Goal: Register for event/course

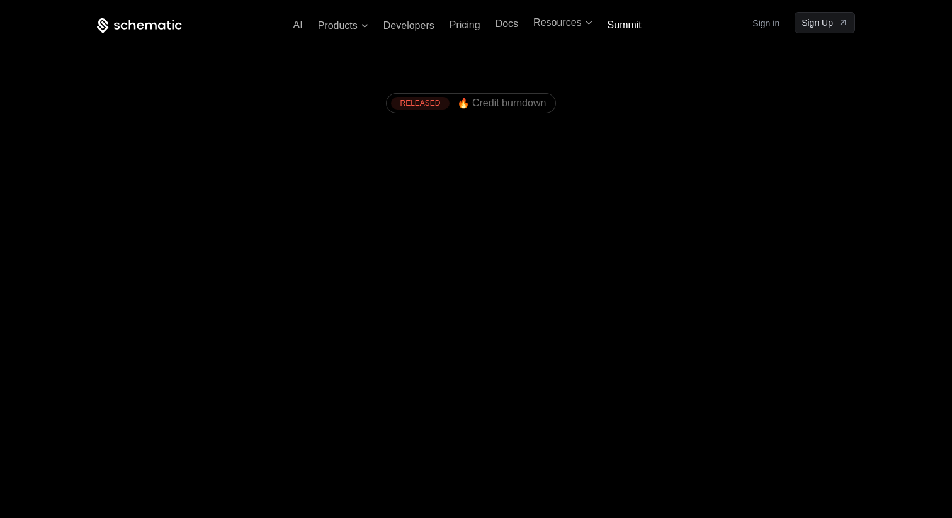
click at [629, 23] on span "Summit" at bounding box center [624, 25] width 34 height 11
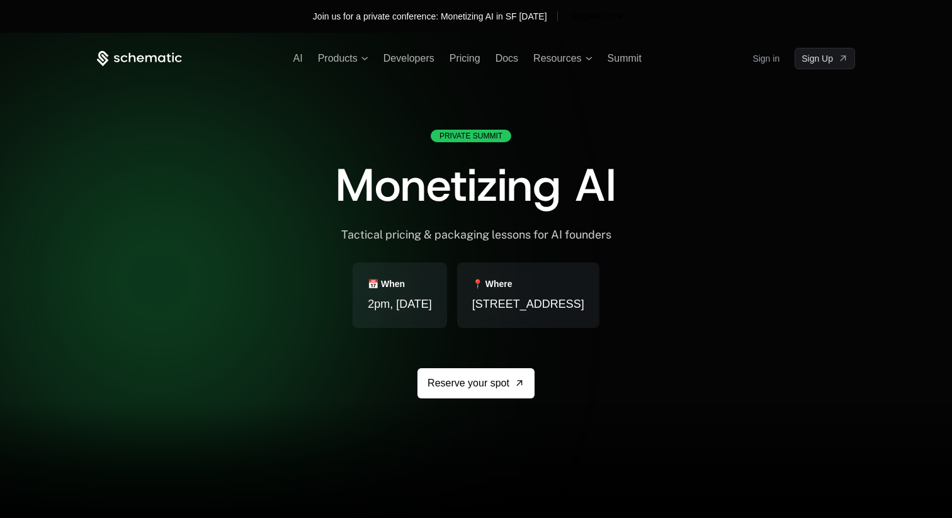
click at [210, 169] on div "Private Summit Monetizing AI Tactical pricing & packaging lessons for AI founde…" at bounding box center [476, 294] width 758 height 329
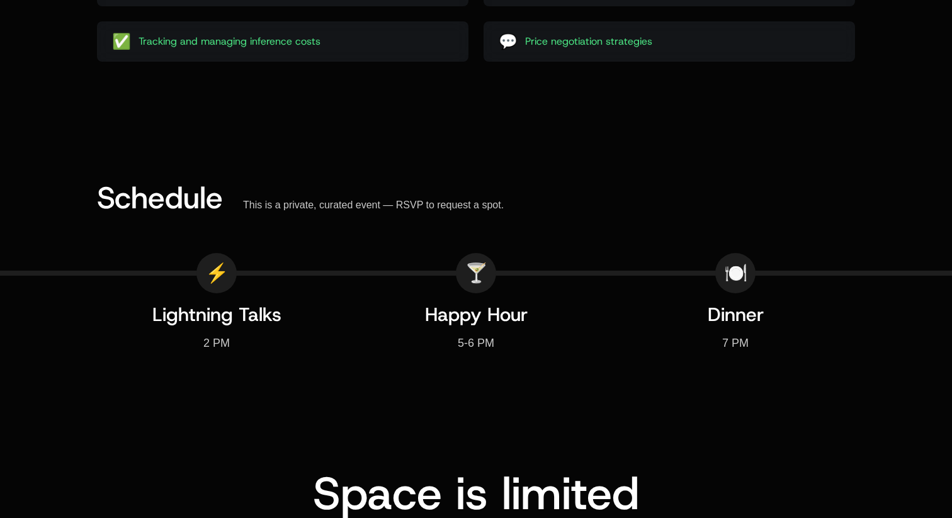
scroll to position [1855, 0]
